Goal: Check status: Check status

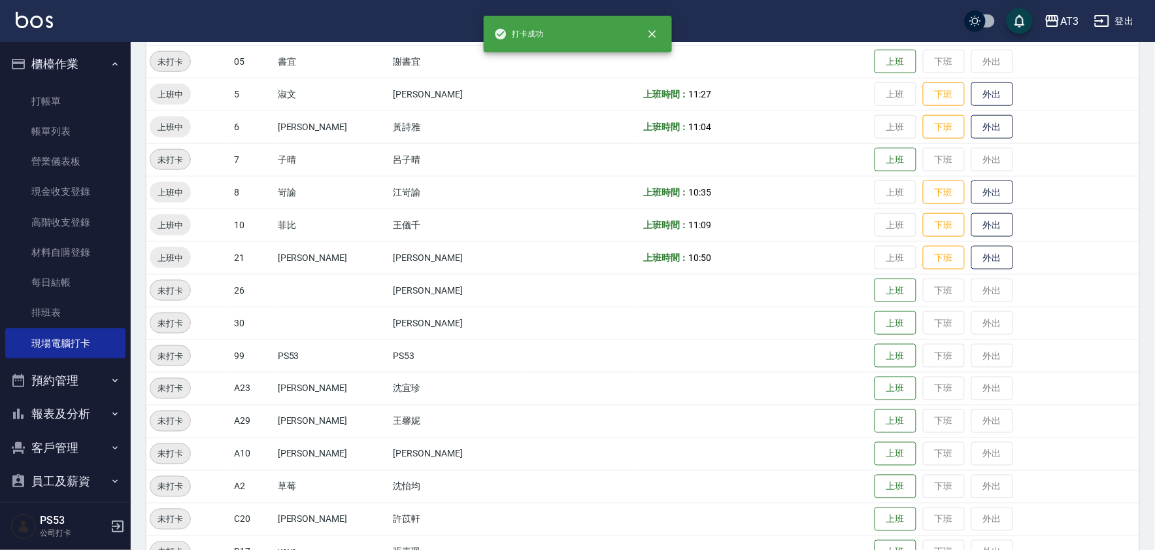
scroll to position [10, 0]
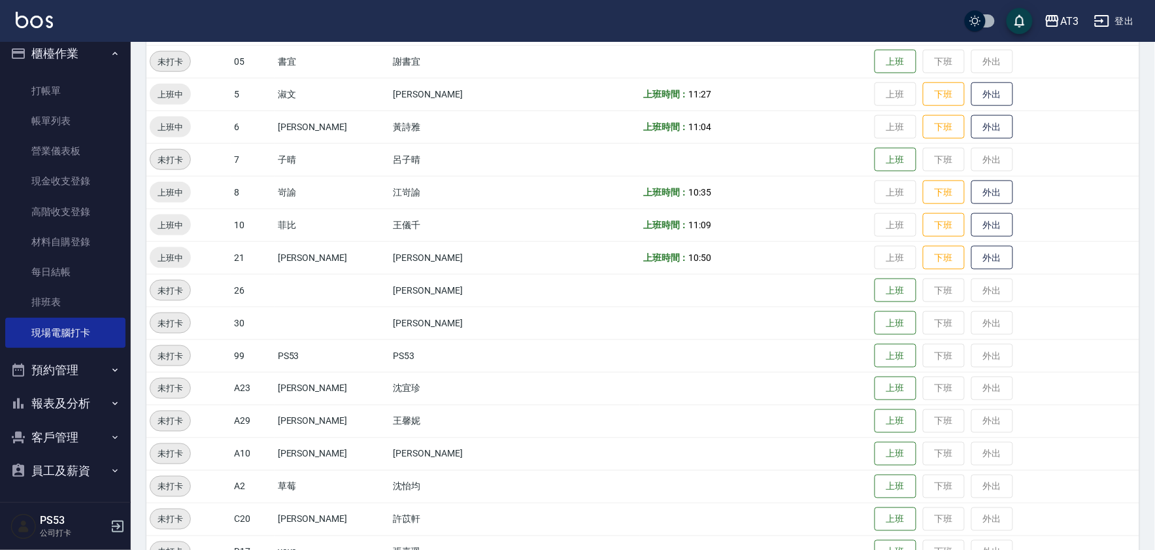
click at [35, 395] on button "報表及分析" at bounding box center [65, 403] width 120 height 34
click at [50, 397] on button "報表及分析" at bounding box center [65, 403] width 120 height 34
click at [56, 406] on button "報表及分析" at bounding box center [65, 403] width 120 height 34
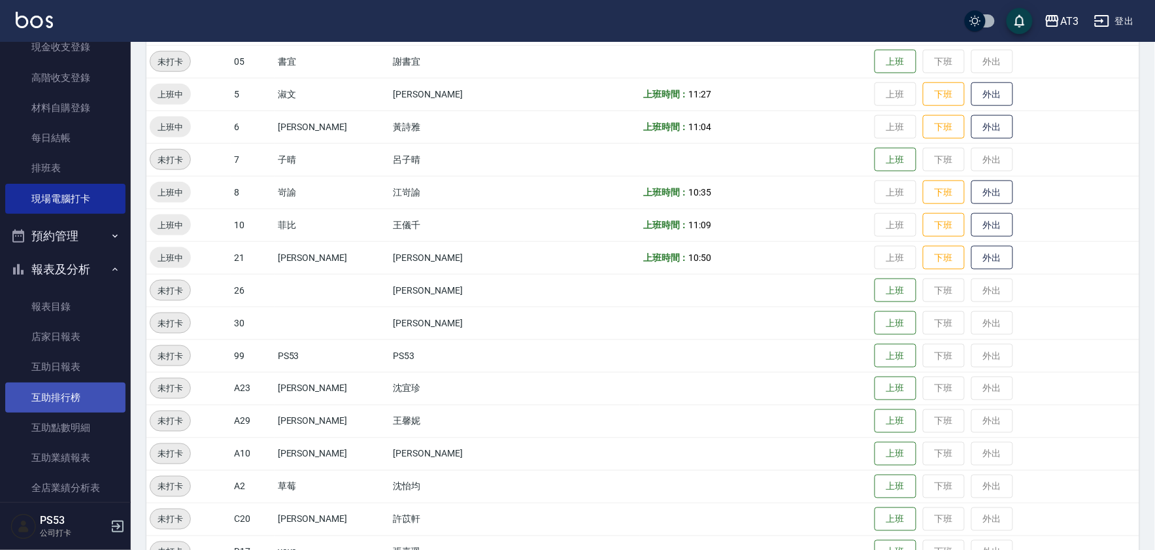
scroll to position [156, 0]
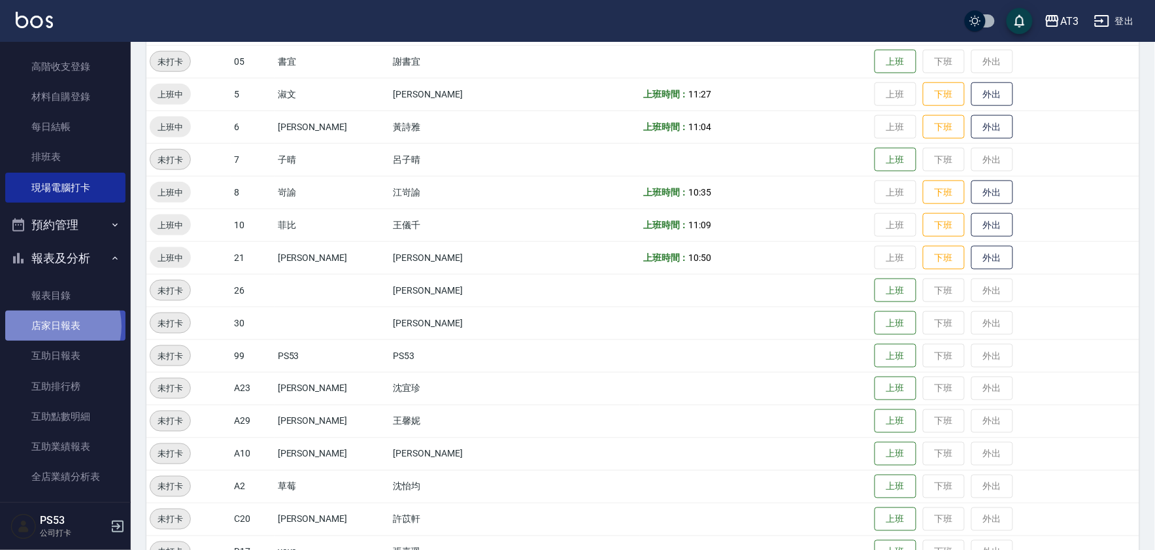
click at [53, 325] on link "店家日報表" at bounding box center [65, 325] width 120 height 30
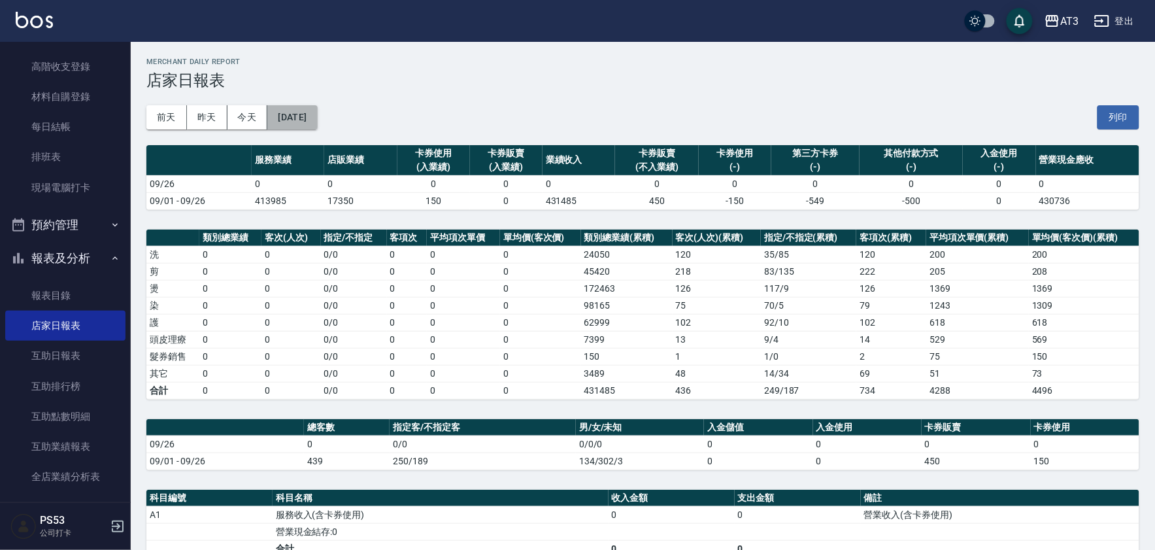
click at [308, 106] on button "[DATE]" at bounding box center [292, 117] width 50 height 24
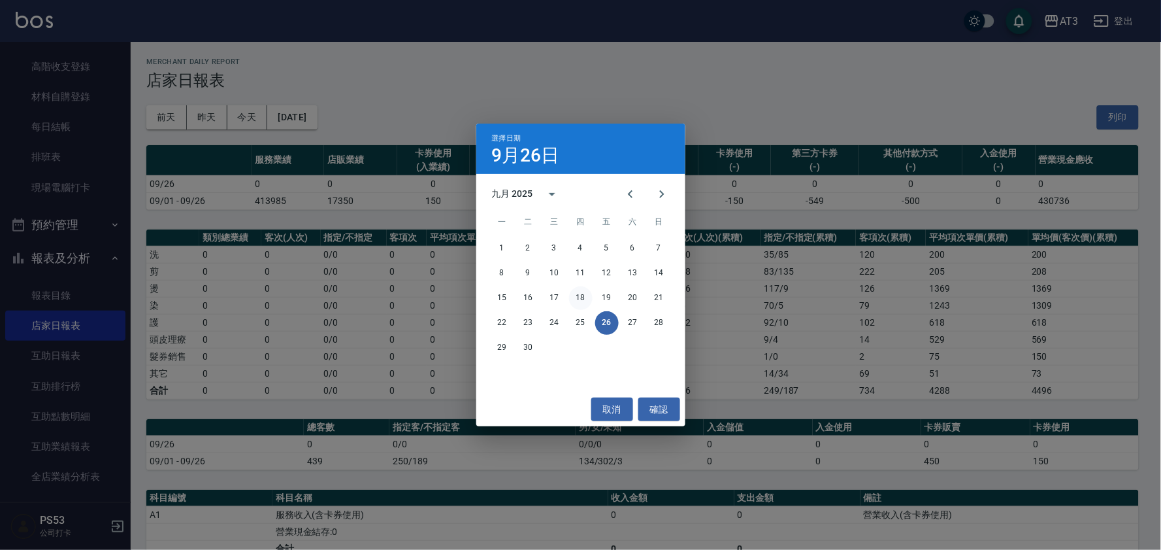
click at [578, 303] on button "18" at bounding box center [581, 298] width 24 height 24
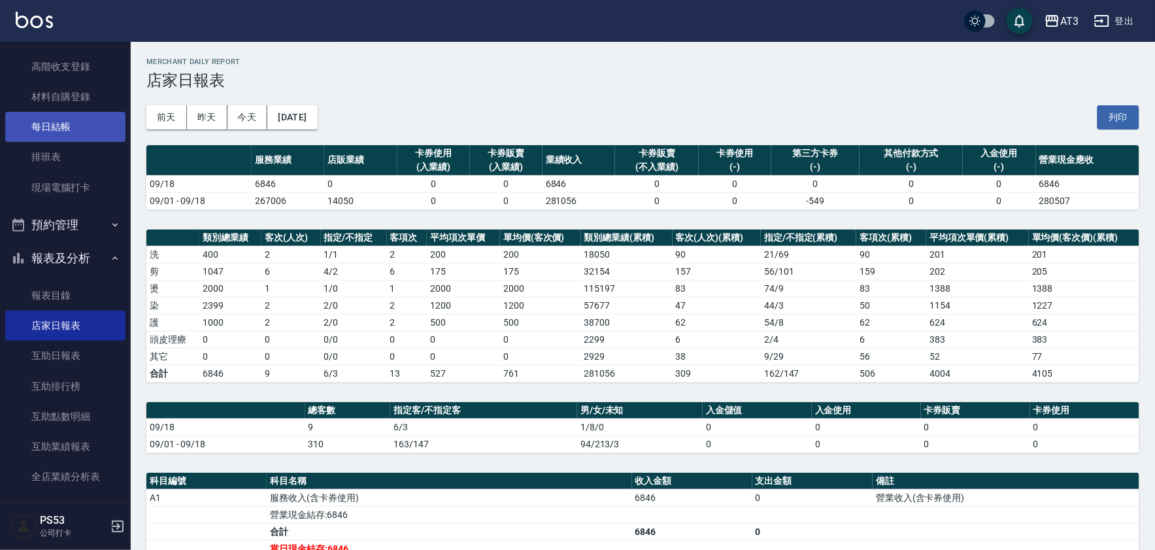
click at [61, 127] on link "每日結帳" at bounding box center [65, 127] width 120 height 30
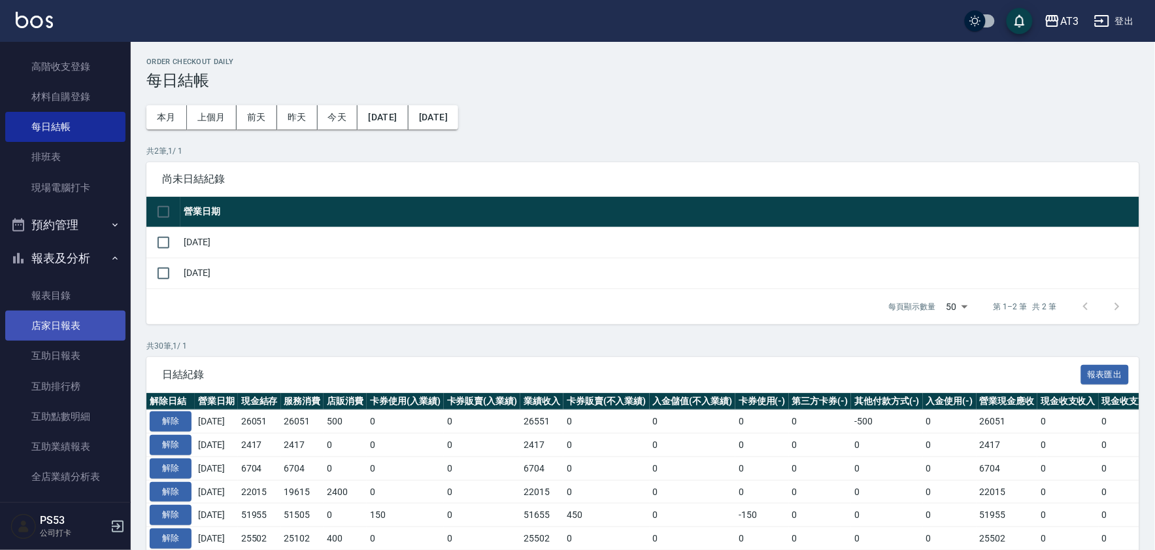
click at [70, 331] on link "店家日報表" at bounding box center [65, 325] width 120 height 30
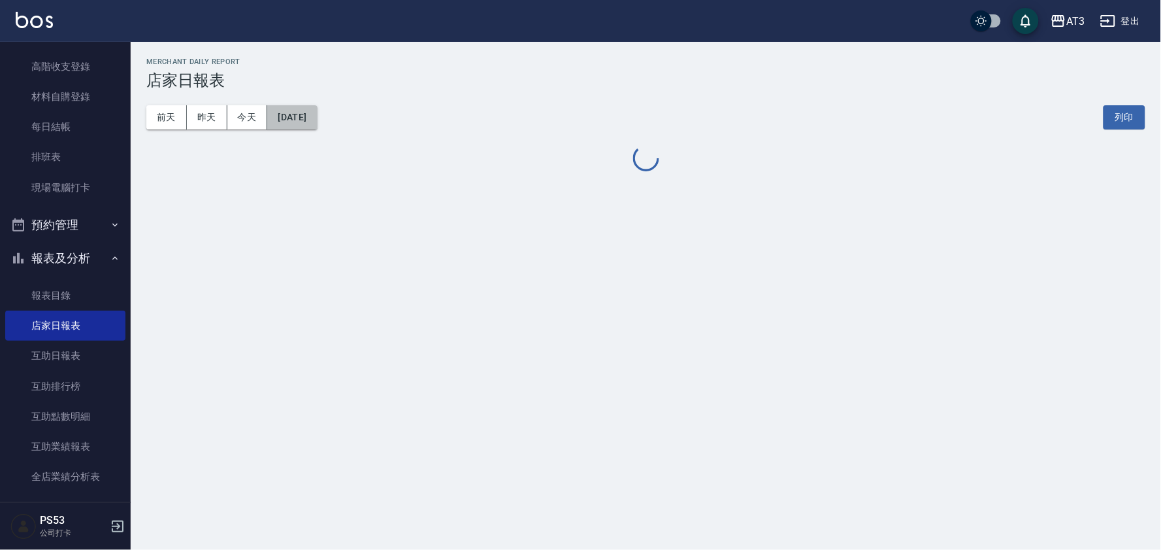
click at [308, 112] on button "[DATE]" at bounding box center [292, 117] width 50 height 24
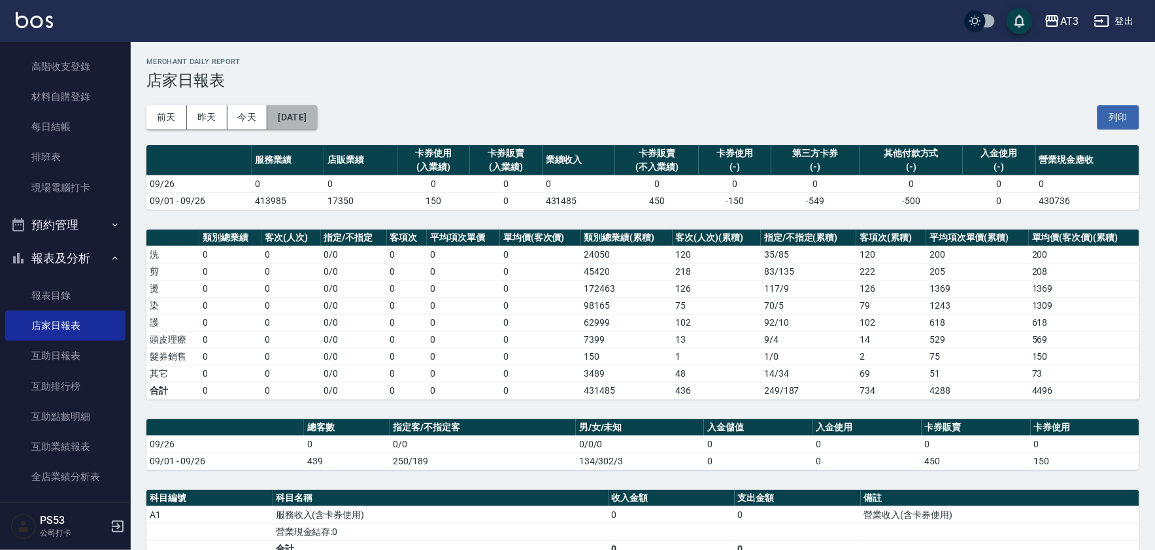
click at [315, 110] on button "[DATE]" at bounding box center [292, 117] width 50 height 24
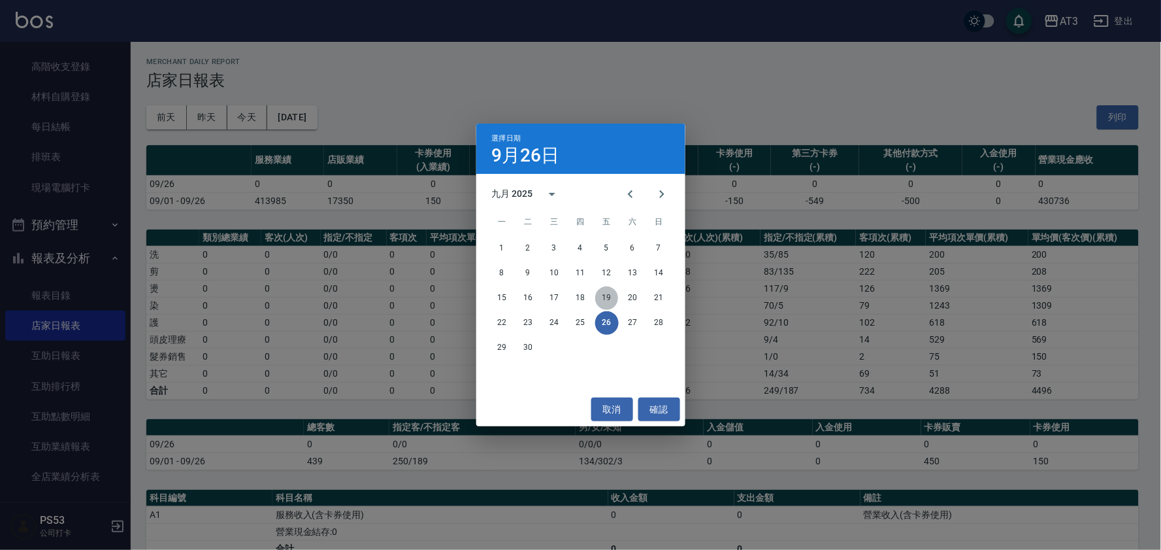
click at [596, 303] on button "19" at bounding box center [607, 298] width 24 height 24
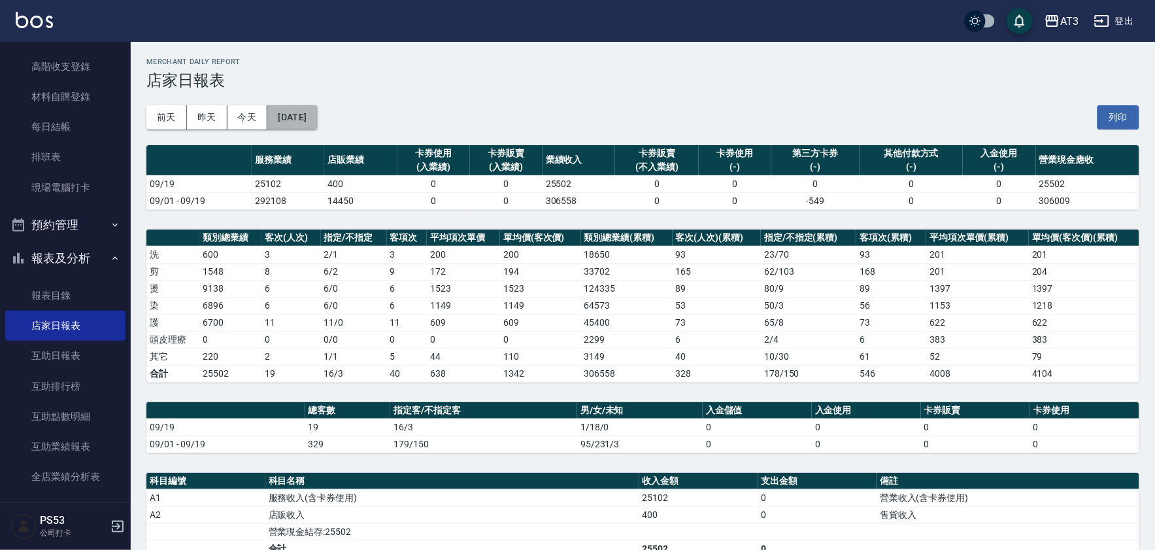
click at [304, 123] on button "[DATE]" at bounding box center [292, 117] width 50 height 24
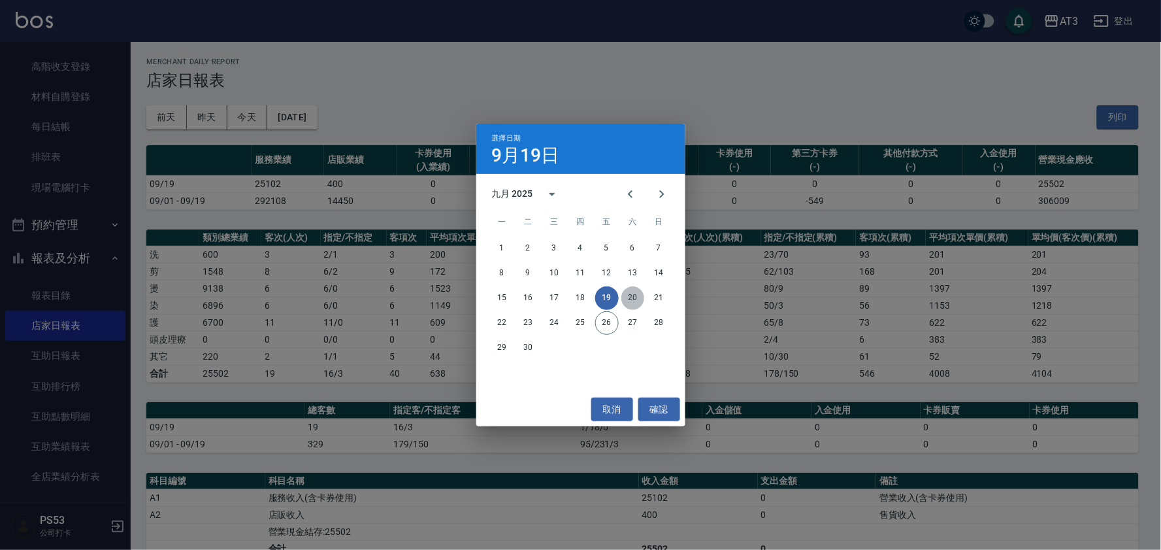
click at [634, 298] on button "20" at bounding box center [634, 298] width 24 height 24
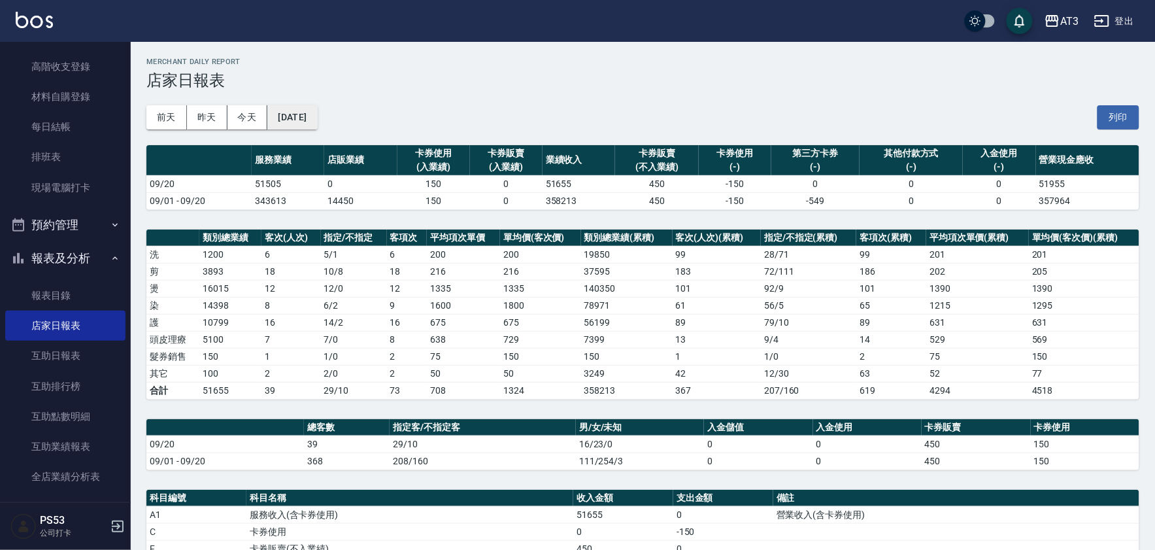
click at [305, 123] on button "[DATE]" at bounding box center [292, 117] width 50 height 24
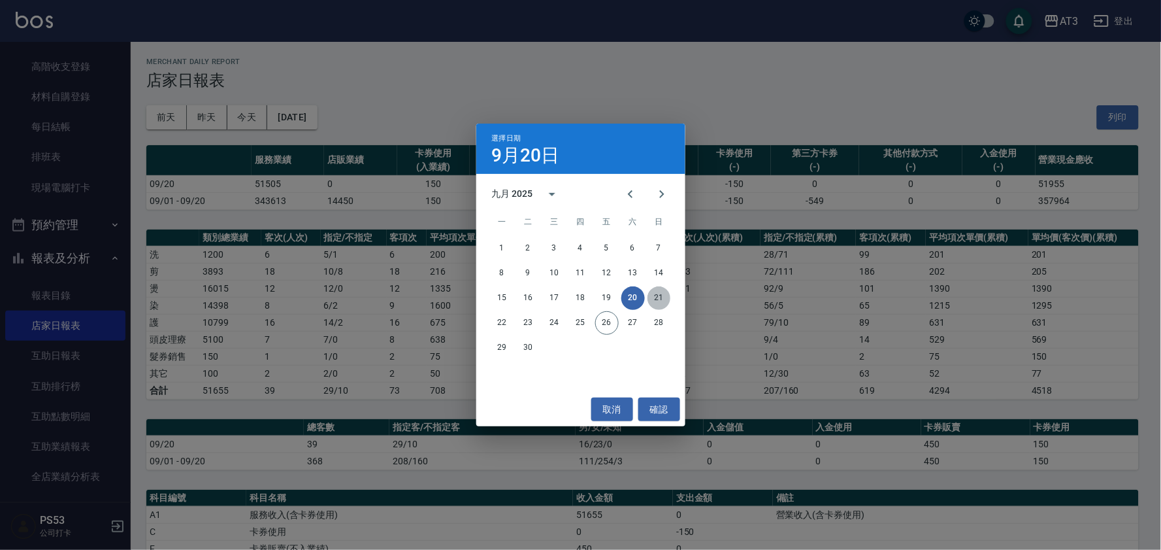
click at [656, 296] on button "21" at bounding box center [660, 298] width 24 height 24
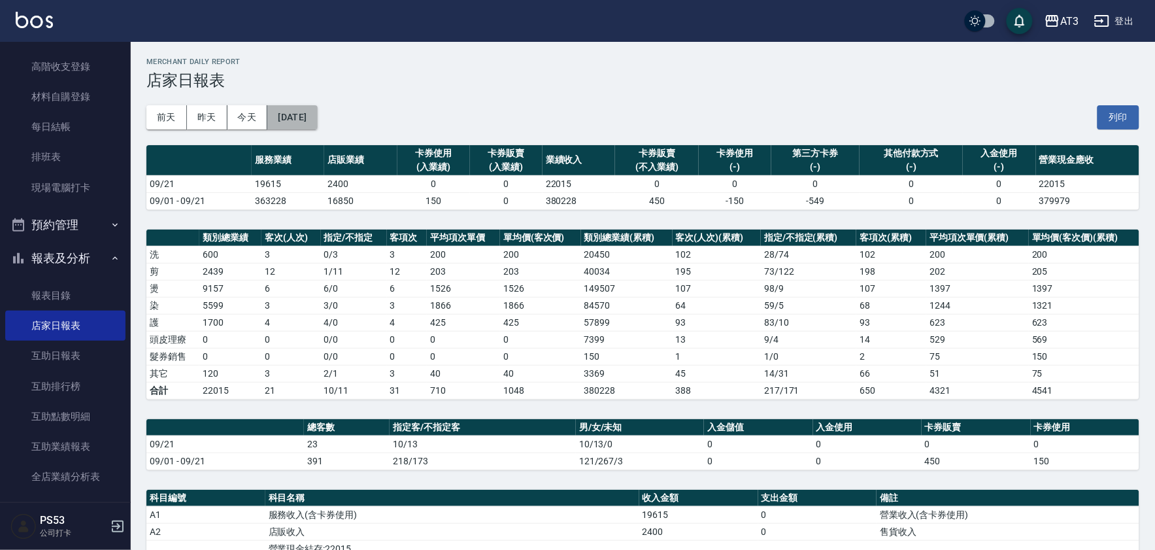
click at [305, 119] on button "[DATE]" at bounding box center [292, 117] width 50 height 24
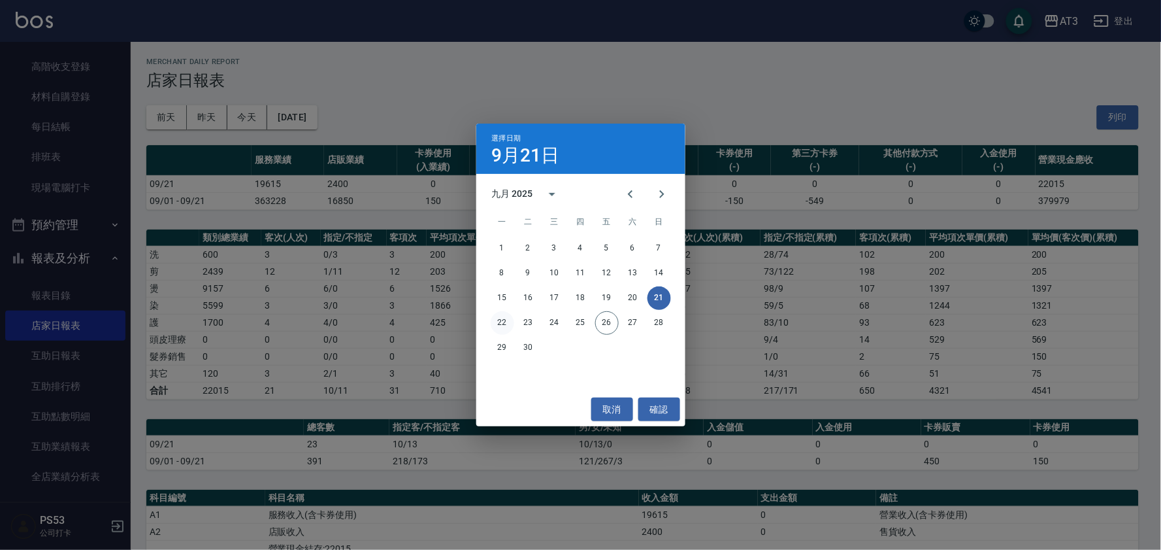
click at [507, 323] on button "22" at bounding box center [503, 323] width 24 height 24
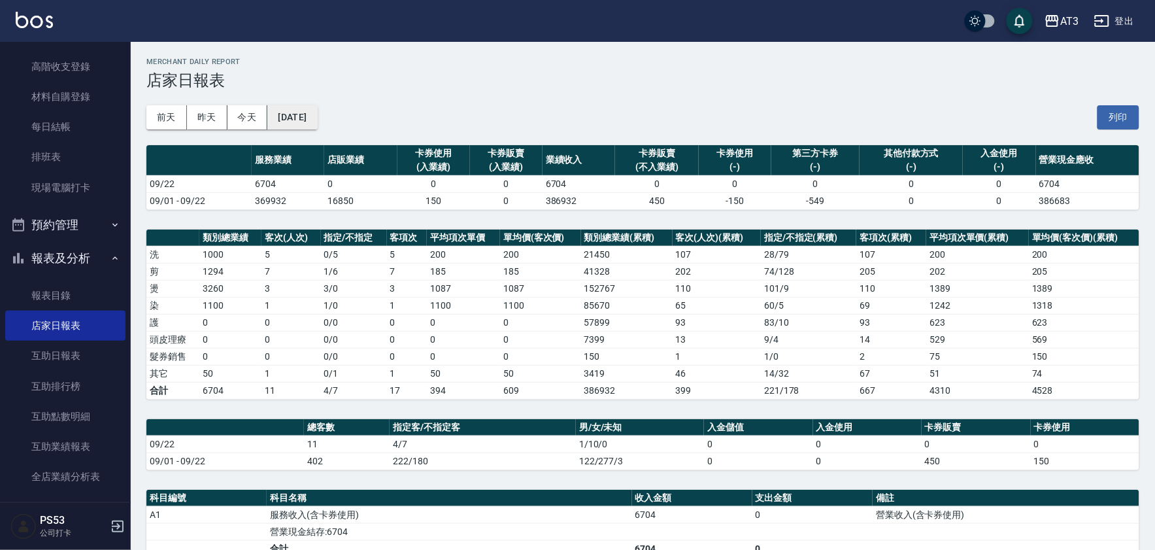
click at [309, 125] on button "[DATE]" at bounding box center [292, 117] width 50 height 24
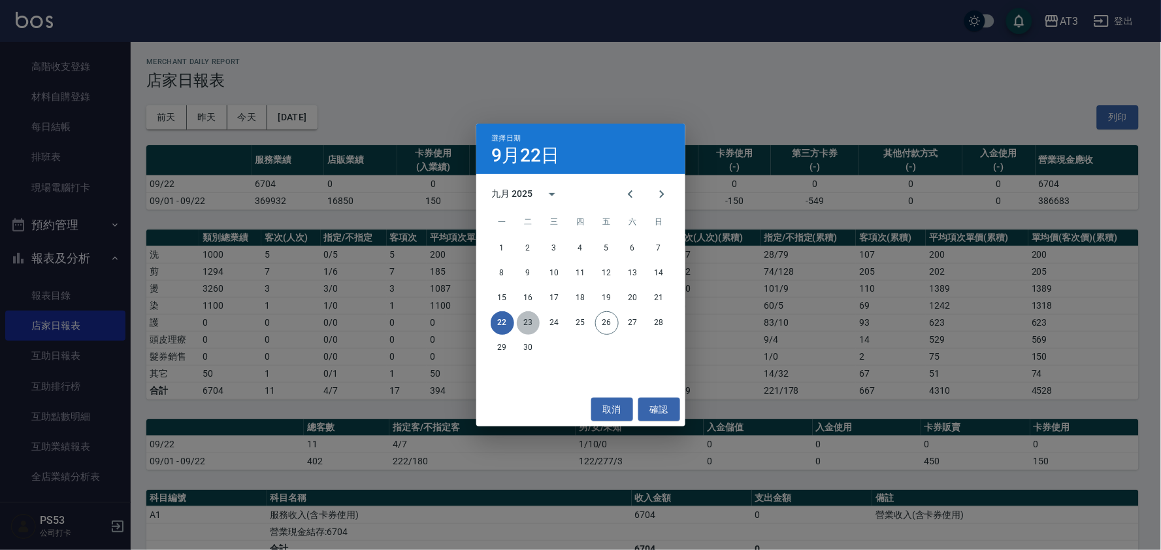
click at [527, 325] on button "23" at bounding box center [529, 323] width 24 height 24
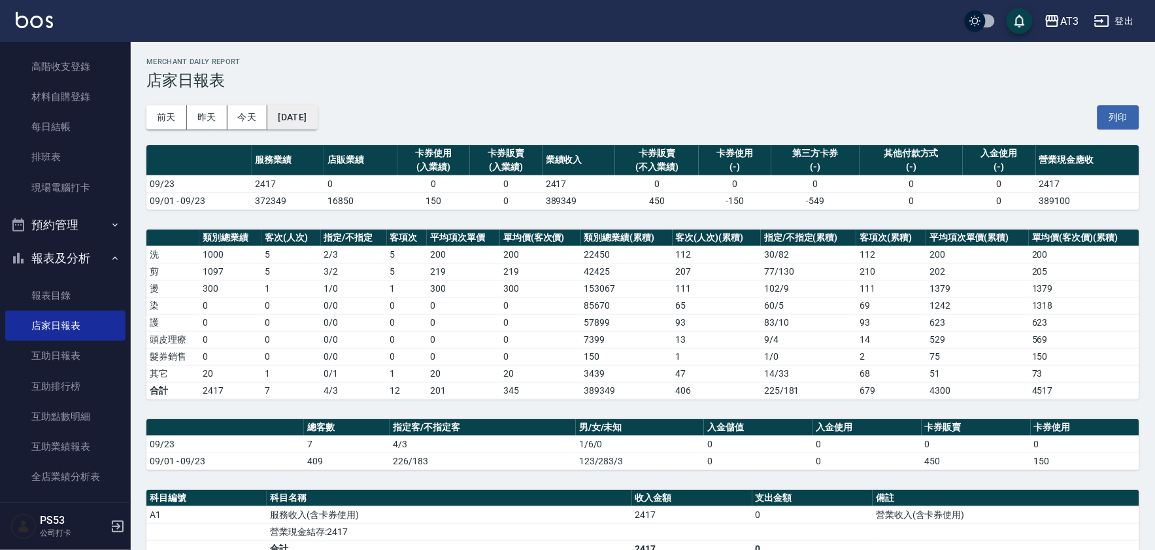
click at [317, 122] on button "[DATE]" at bounding box center [292, 117] width 50 height 24
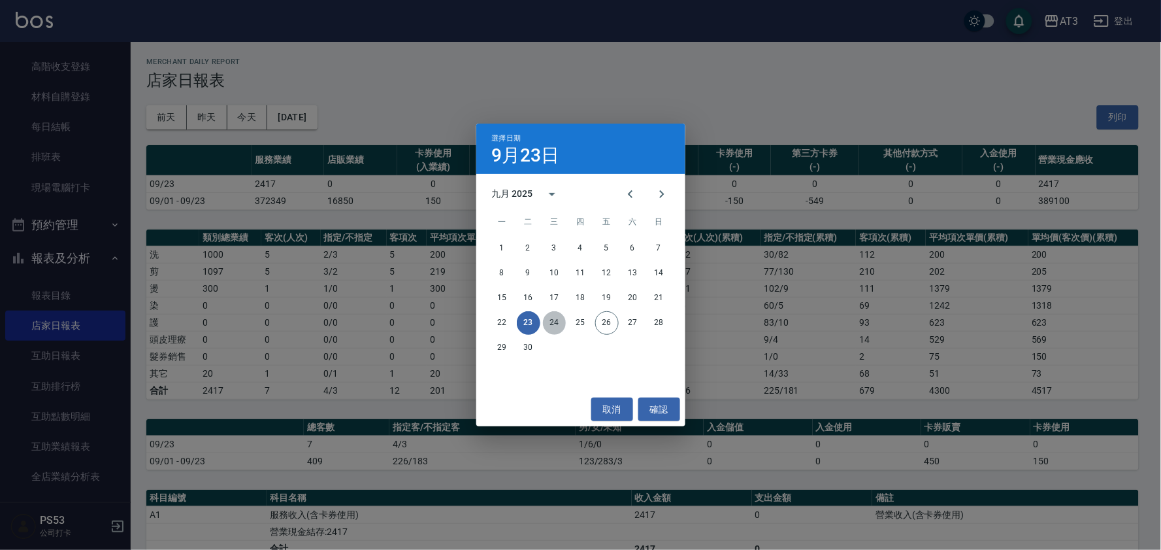
click at [549, 325] on button "24" at bounding box center [555, 323] width 24 height 24
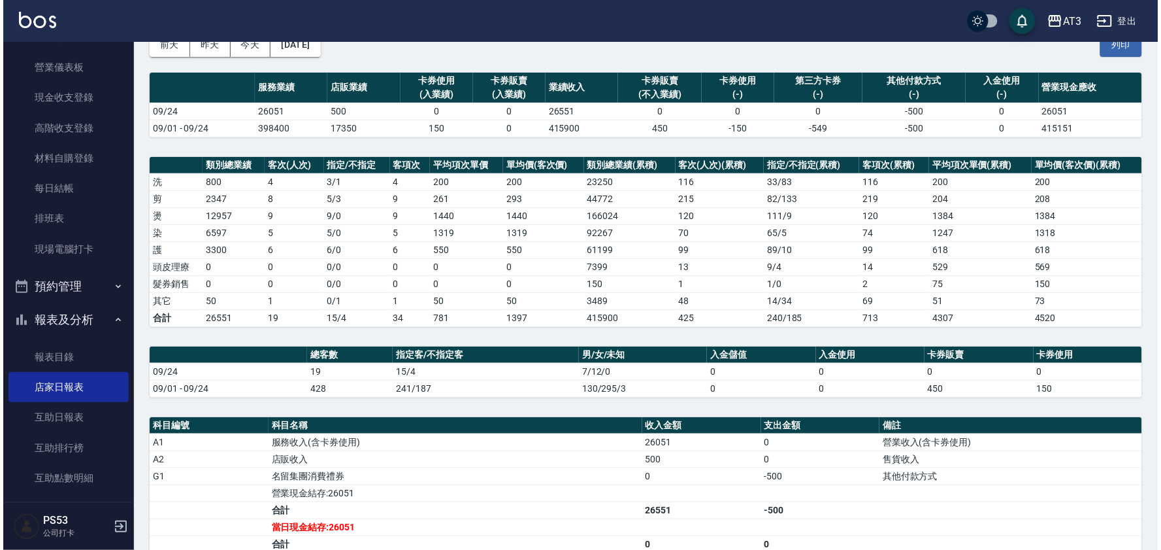
scroll to position [10, 0]
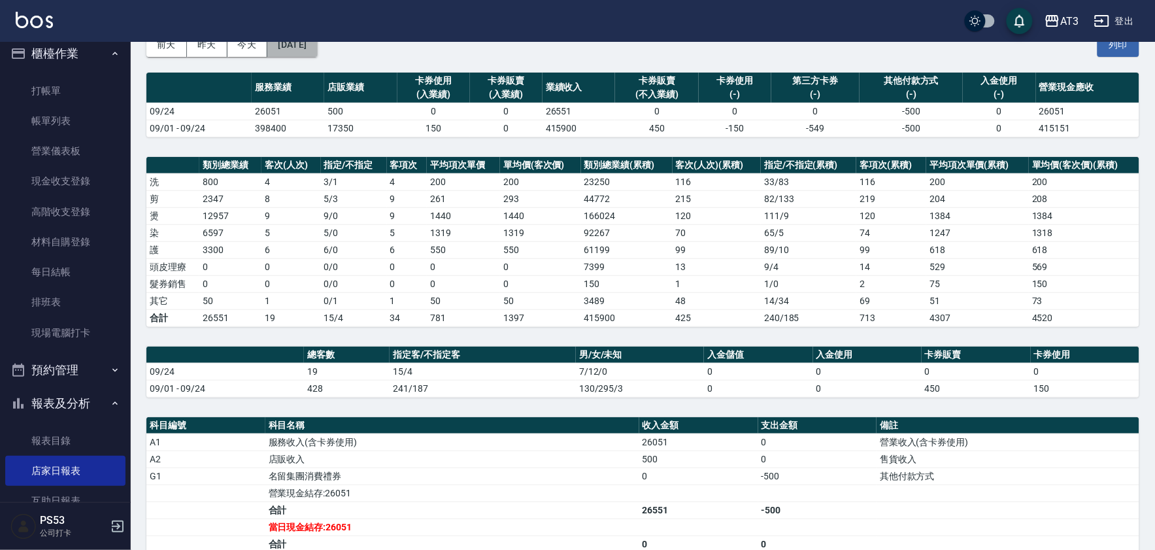
click at [317, 54] on button "[DATE]" at bounding box center [292, 45] width 50 height 24
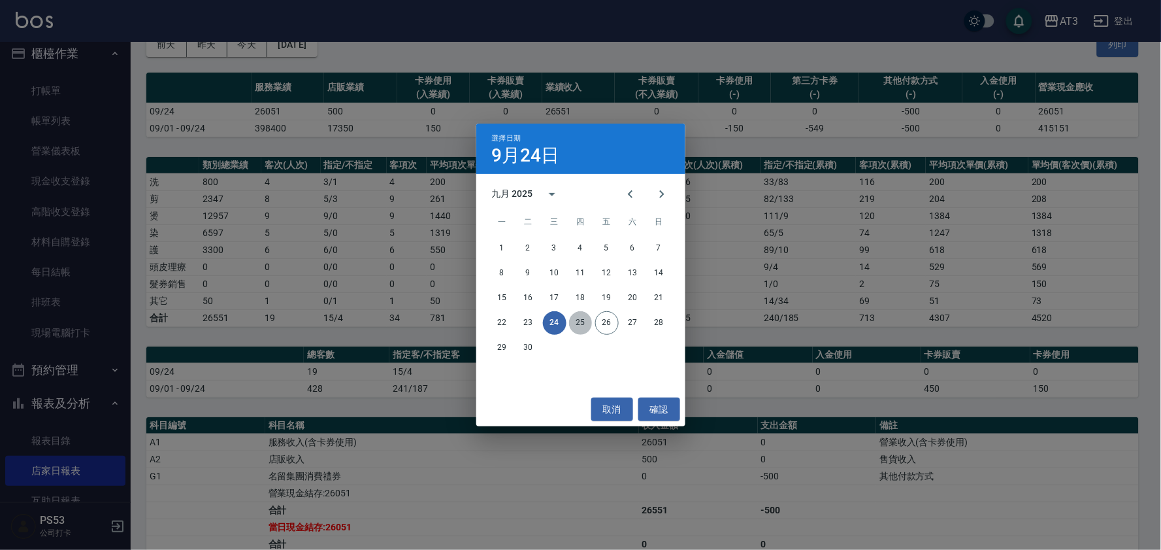
click at [585, 320] on button "25" at bounding box center [581, 323] width 24 height 24
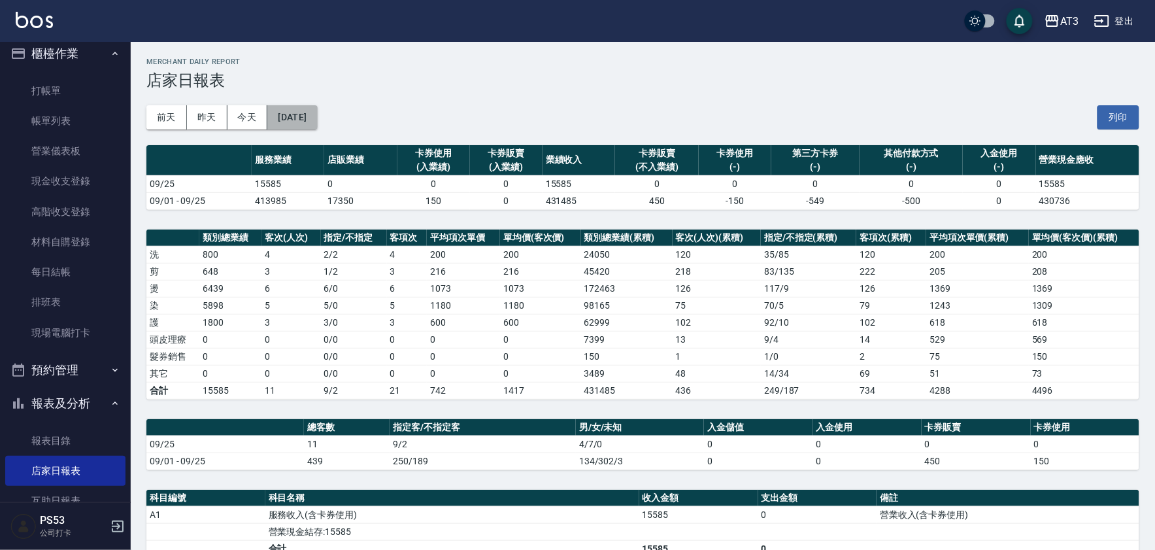
click at [317, 112] on button "[DATE]" at bounding box center [292, 117] width 50 height 24
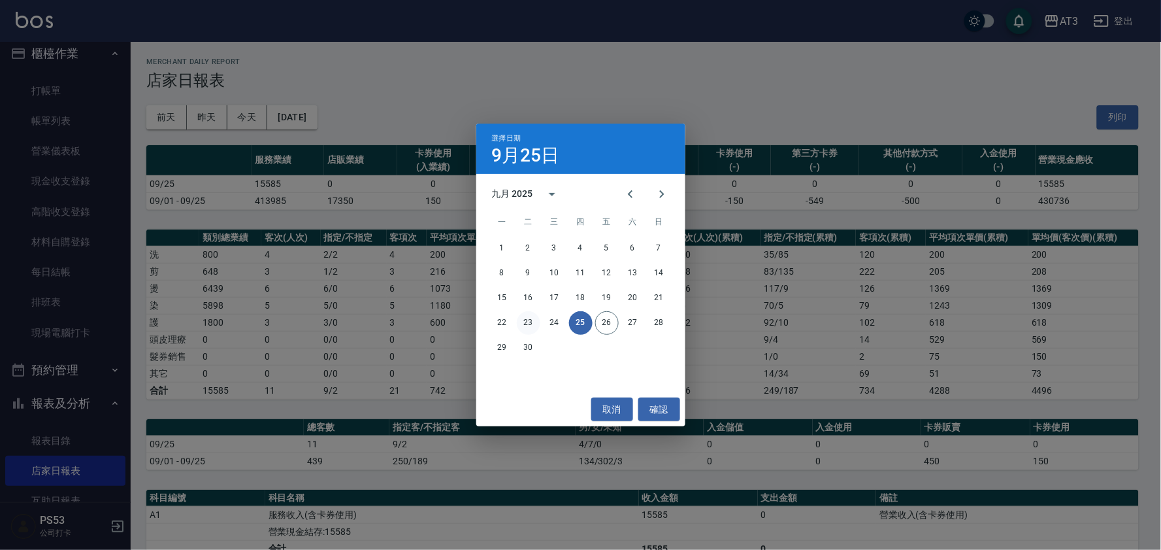
click at [533, 327] on button "23" at bounding box center [529, 323] width 24 height 24
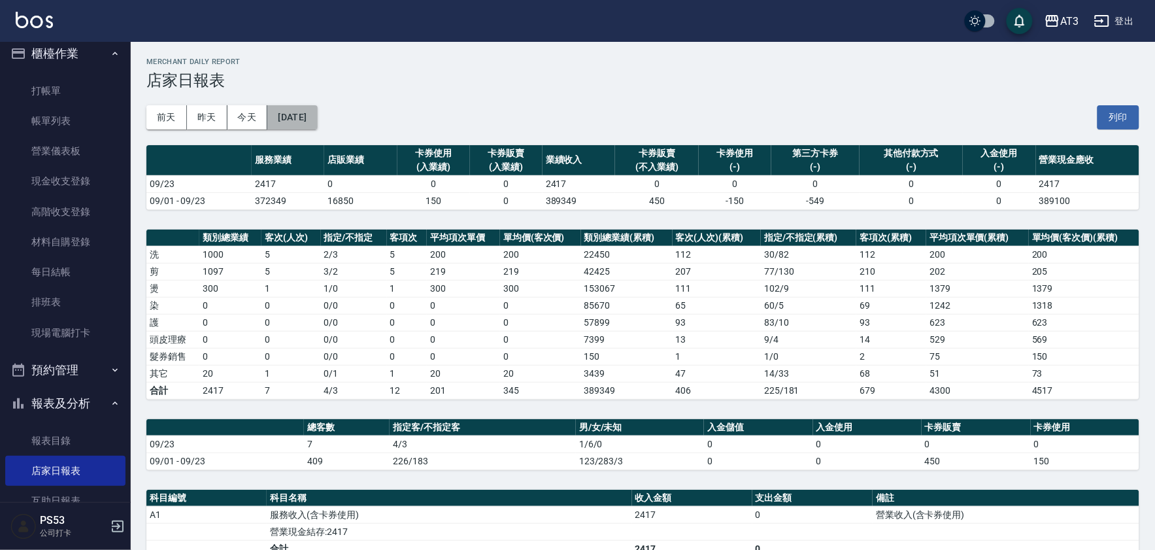
click at [291, 109] on button "[DATE]" at bounding box center [292, 117] width 50 height 24
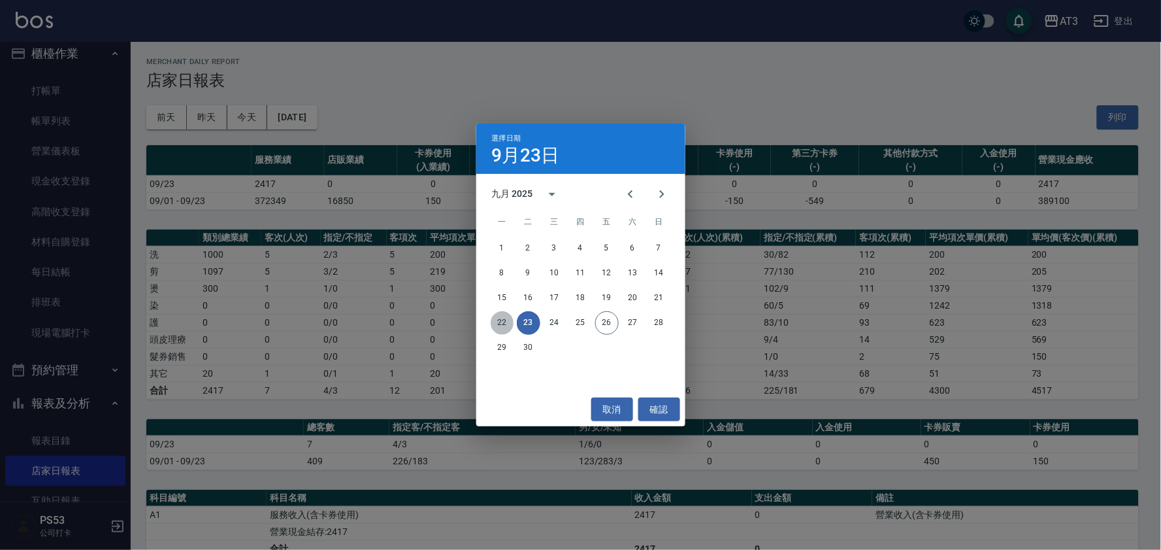
click at [508, 322] on button "22" at bounding box center [503, 323] width 24 height 24
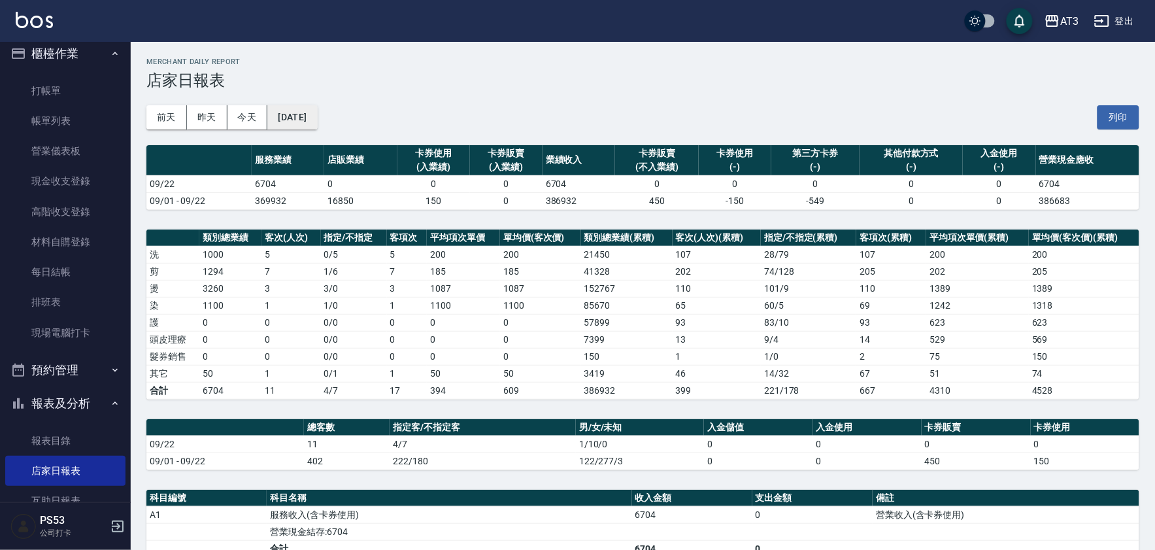
click at [297, 121] on button "[DATE]" at bounding box center [292, 117] width 50 height 24
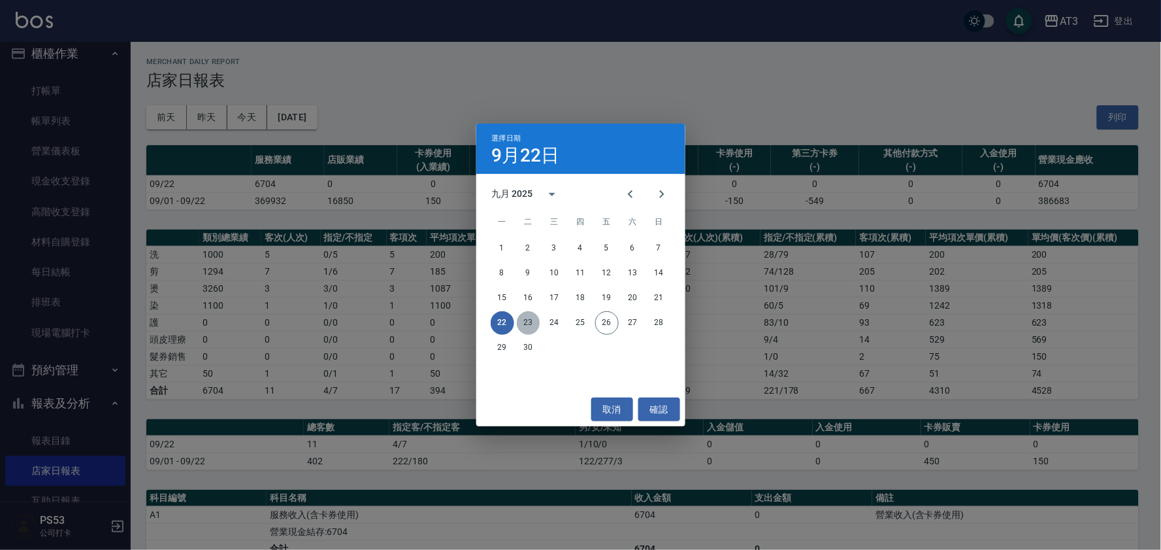
click at [528, 329] on button "23" at bounding box center [529, 323] width 24 height 24
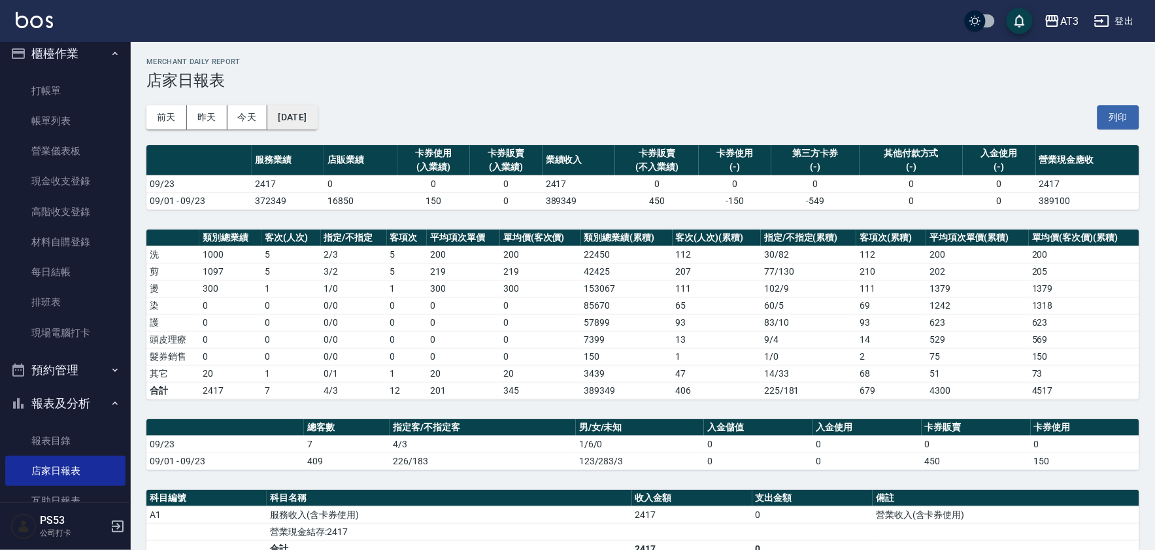
click at [311, 118] on button "[DATE]" at bounding box center [292, 117] width 50 height 24
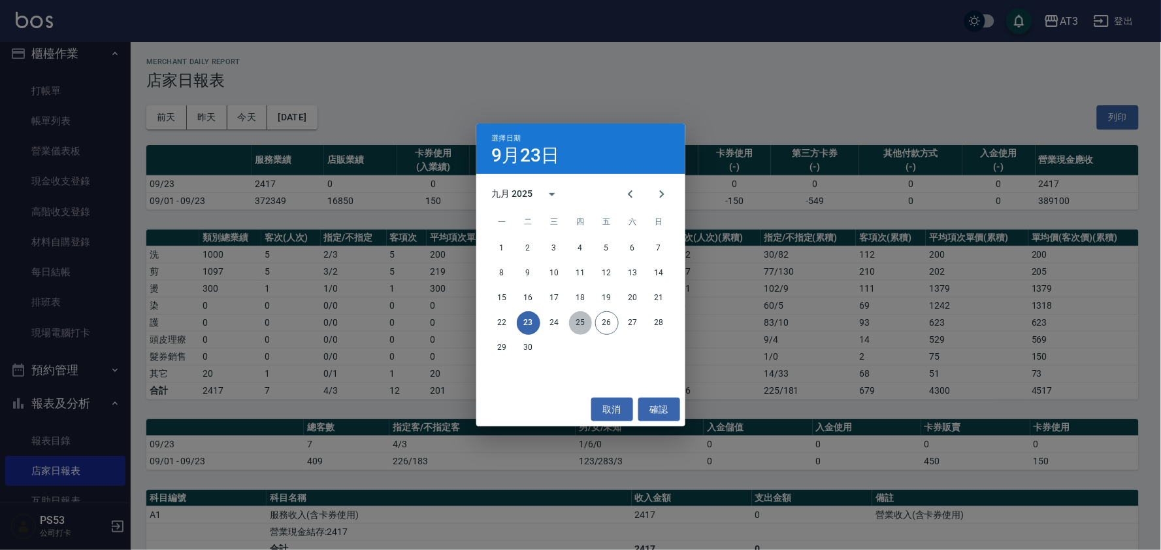
click at [585, 325] on button "25" at bounding box center [581, 323] width 24 height 24
